Goal: Information Seeking & Learning: Learn about a topic

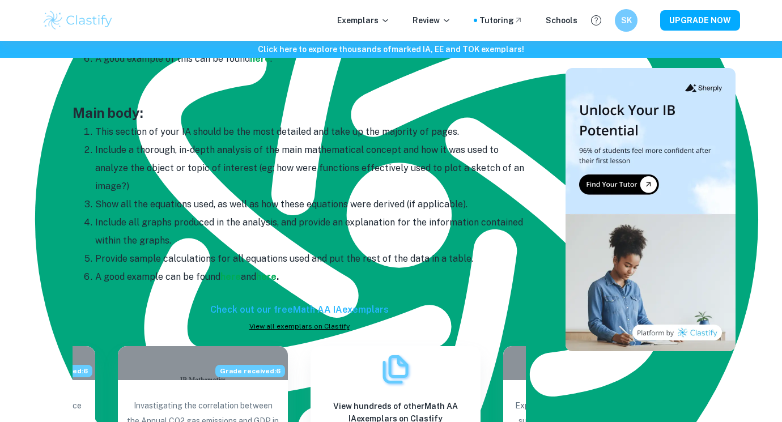
scroll to position [945, 0]
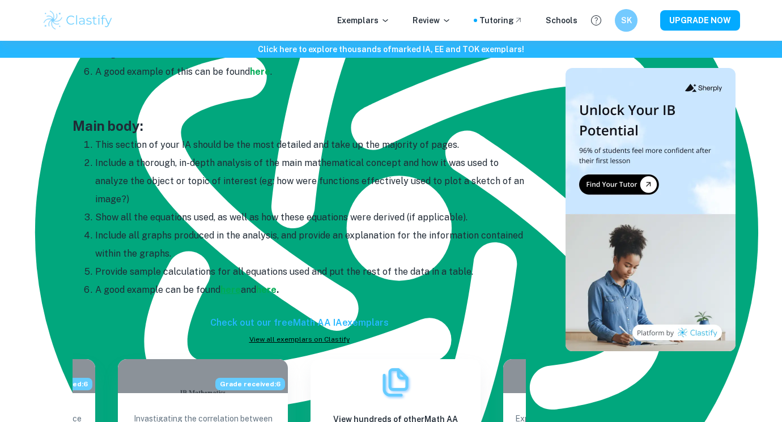
click at [235, 286] on strong "here" at bounding box center [231, 290] width 20 height 11
click at [277, 292] on strong "here" at bounding box center [266, 290] width 20 height 11
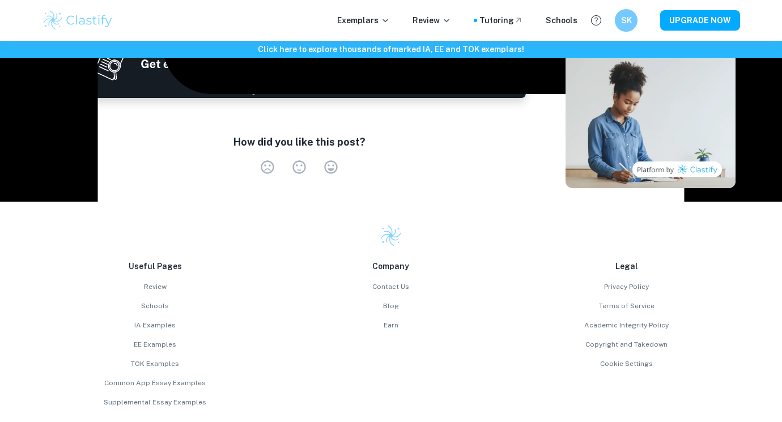
scroll to position [1912, 0]
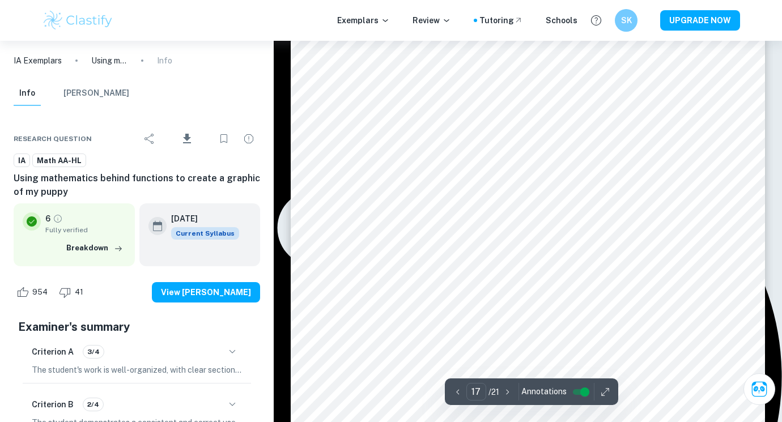
scroll to position [11339, 0]
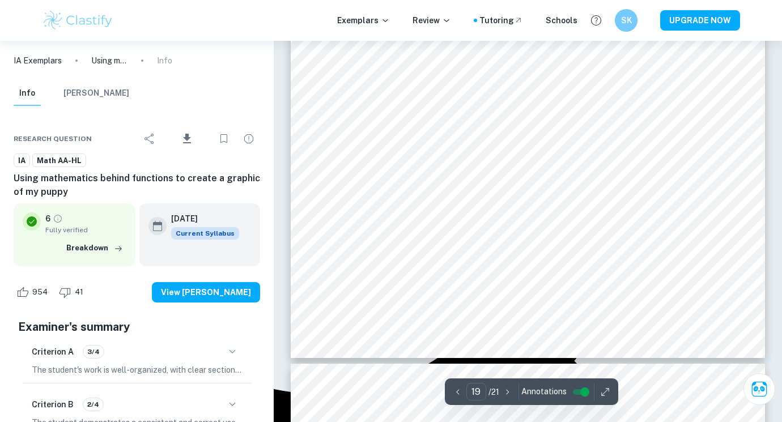
type input "20"
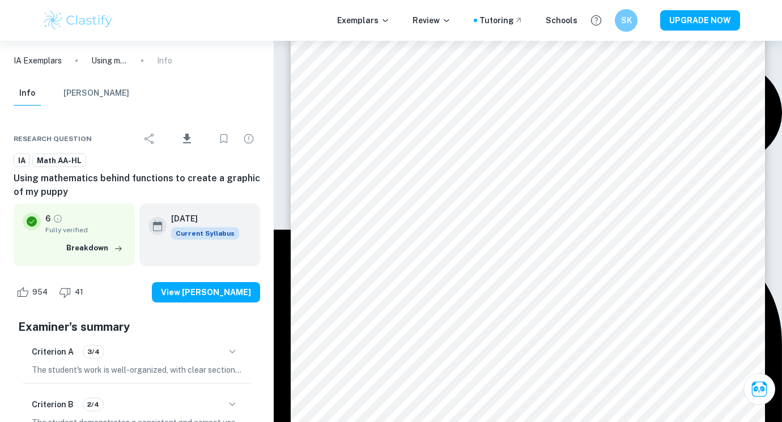
scroll to position [13417, 0]
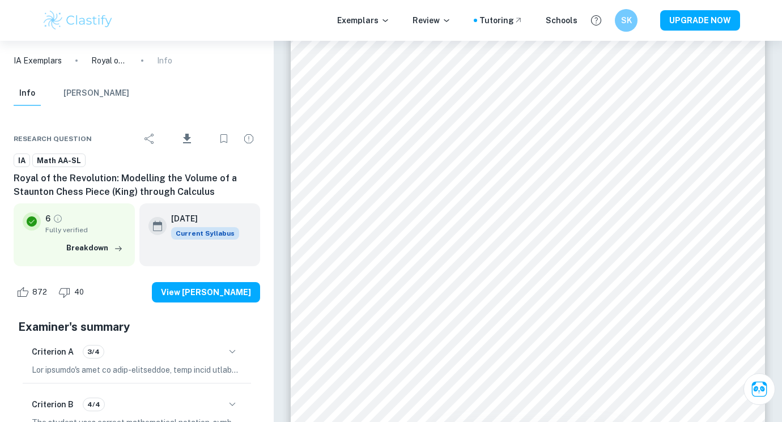
type input "2"
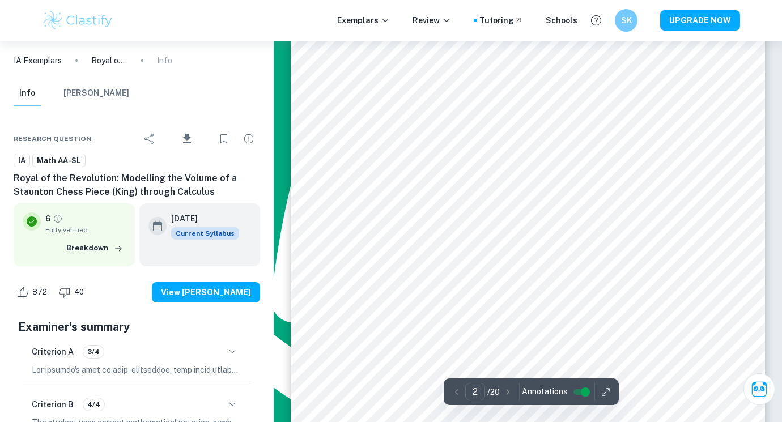
scroll to position [756, 0]
